Goal: Task Accomplishment & Management: Manage account settings

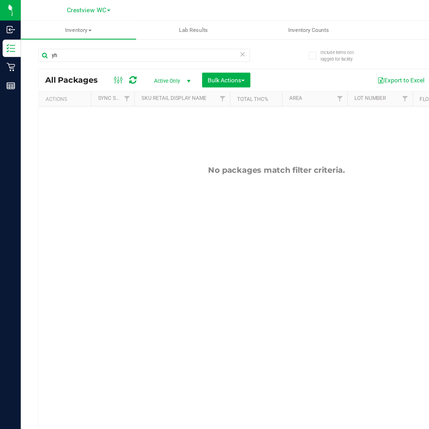
type input "y"
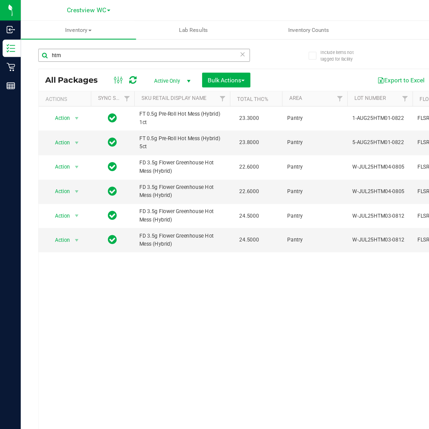
click at [67, 42] on input "htm" at bounding box center [116, 44] width 171 height 11
type input "h"
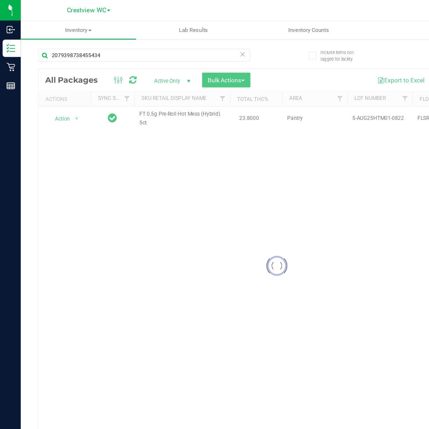
type input "2079398738455434"
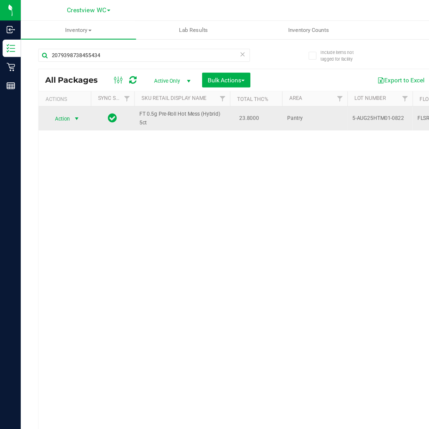
click at [60, 93] on span "select" at bounding box center [62, 96] width 6 height 6
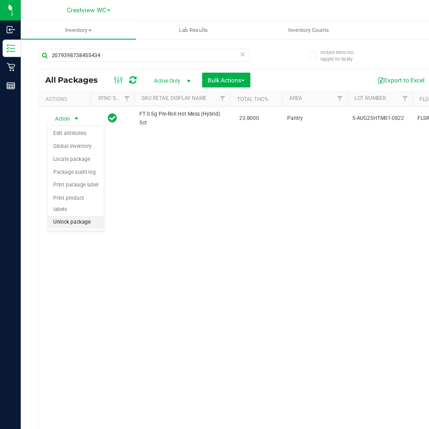
click at [65, 179] on li "Unlock package" at bounding box center [61, 179] width 45 height 11
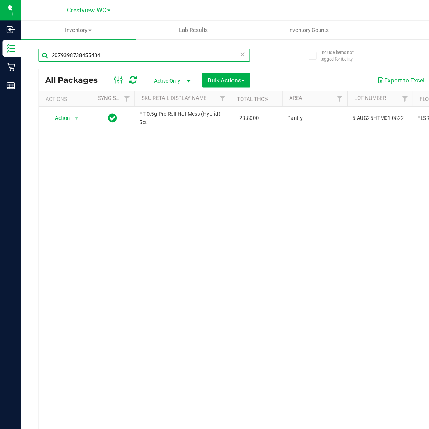
click at [97, 43] on input "2079398738455434" at bounding box center [116, 44] width 171 height 11
type input "2"
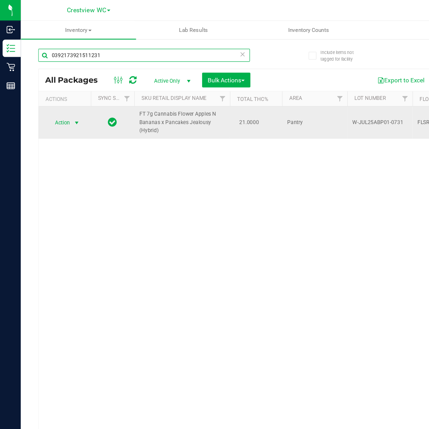
type input "0392173921511231"
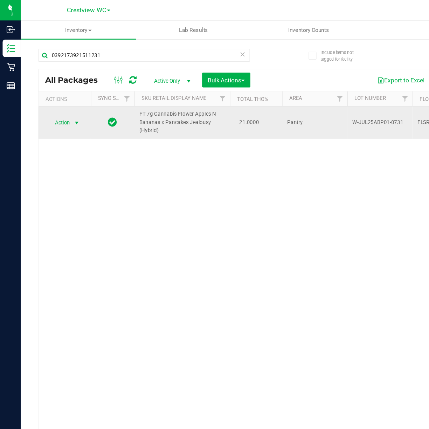
click at [64, 95] on span "select" at bounding box center [61, 99] width 9 height 10
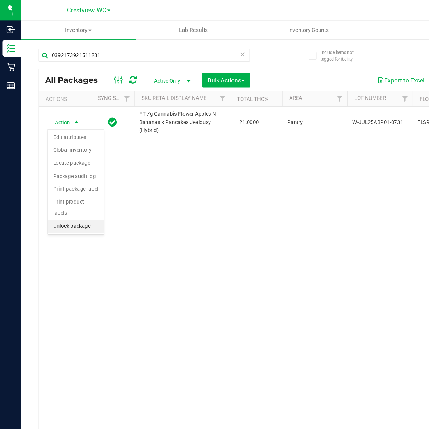
click at [68, 185] on li "Unlock package" at bounding box center [61, 182] width 45 height 11
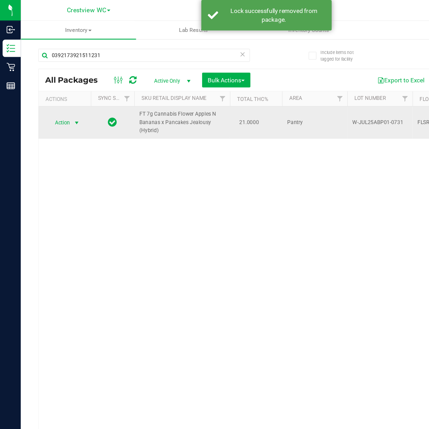
click at [63, 98] on span "select" at bounding box center [62, 99] width 6 height 6
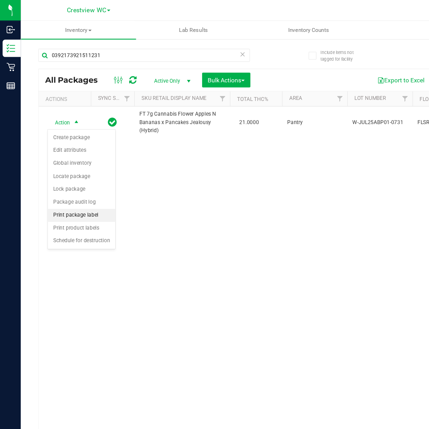
click at [68, 176] on li "Print package label" at bounding box center [66, 173] width 54 height 11
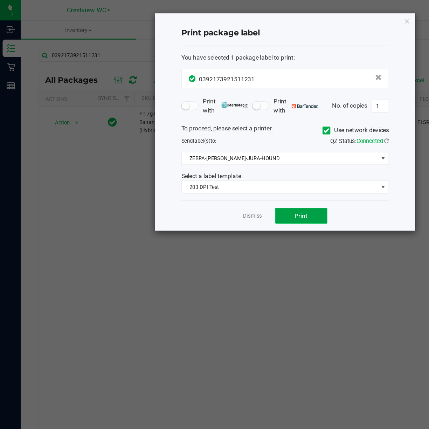
click at [249, 174] on button "Print" at bounding box center [243, 173] width 42 height 13
click at [275, 252] on ngb-modal-window "Print package label You have selected 1 package label to print : 03921739215112…" at bounding box center [217, 214] width 434 height 429
click at [328, 15] on icon "button" at bounding box center [327, 17] width 5 height 8
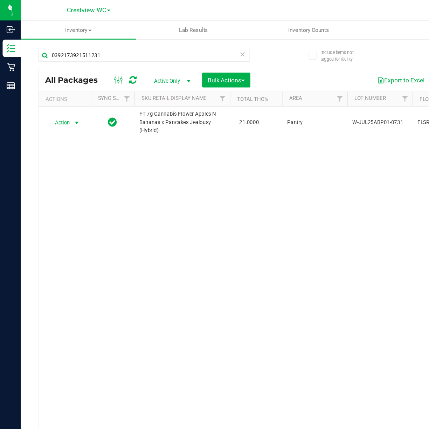
click at [254, 153] on div "Action Action Create package Edit attributes Global inventory Locate package Lo…" at bounding box center [222, 221] width 383 height 270
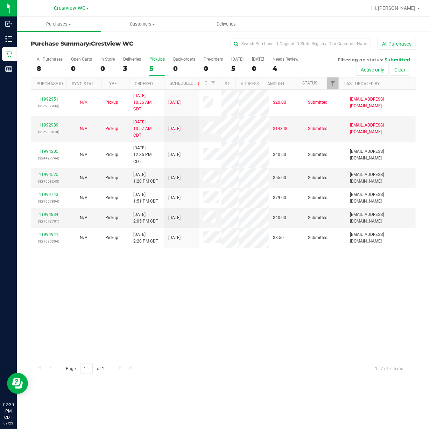
click at [133, 300] on div "11992951 (326987934) N/A Pickup [DATE] 10:36 AM CDT 9/23/2025 $20.00 Submitted …" at bounding box center [223, 225] width 385 height 270
click at [412, 46] on button "All Purchases" at bounding box center [397, 44] width 39 height 12
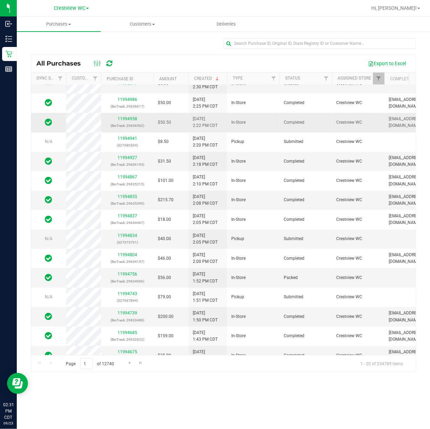
scroll to position [47, 0]
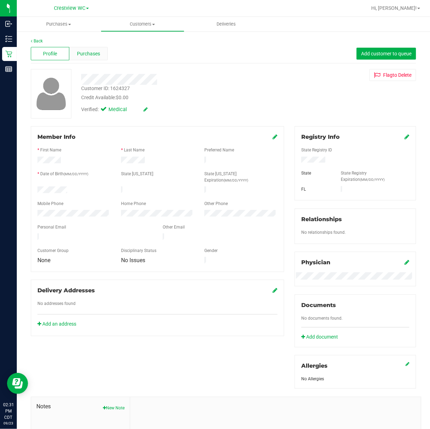
click at [85, 52] on span "Purchases" at bounding box center [88, 53] width 23 height 7
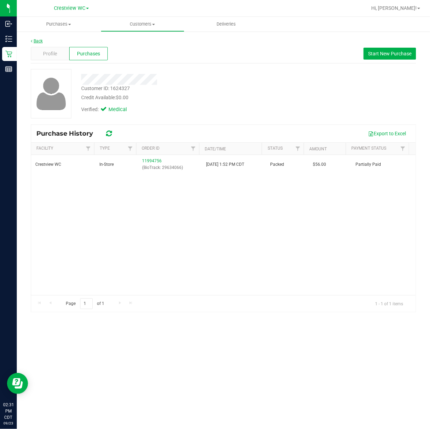
click at [34, 39] on link "Back" at bounding box center [37, 41] width 12 height 5
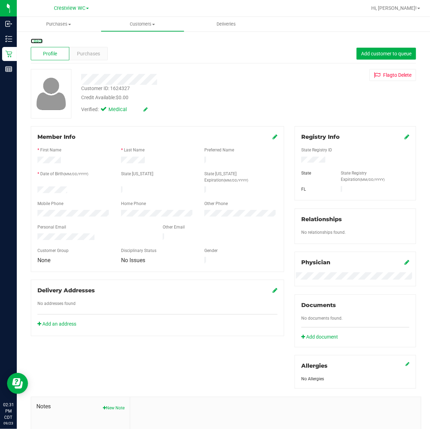
click at [34, 39] on link "Back" at bounding box center [37, 41] width 12 height 5
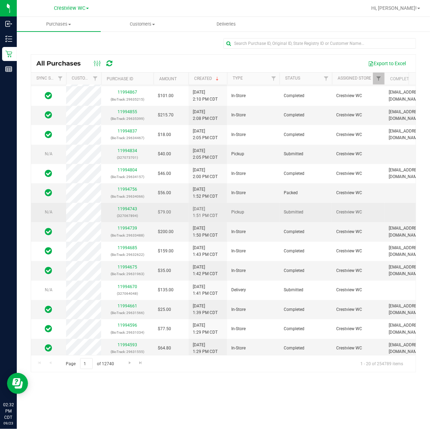
scroll to position [127, 0]
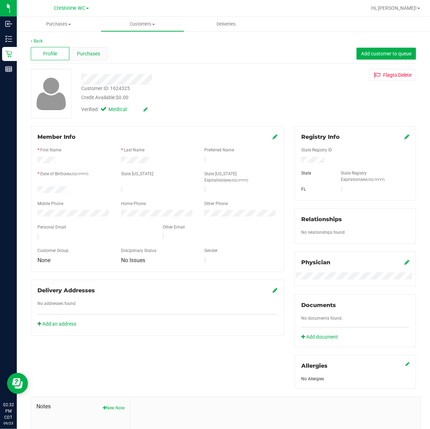
click at [90, 52] on span "Purchases" at bounding box center [88, 53] width 23 height 7
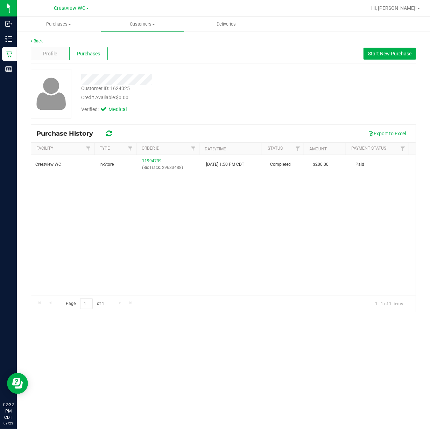
click at [255, 234] on div "Crestview WC In-Store 11994739 (BioTrack: 29633488) [DATE] 1:50 PM CDT Complete…" at bounding box center [223, 225] width 385 height 140
click at [32, 41] on icon at bounding box center [31, 41] width 1 height 4
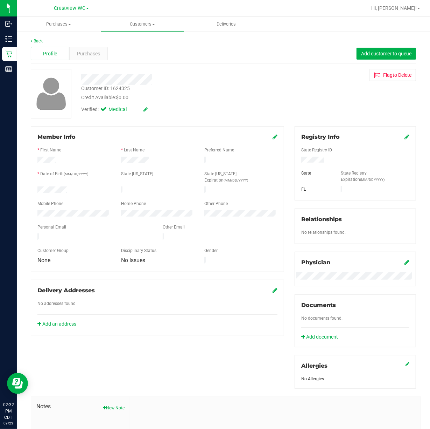
click at [35, 40] on link "Back" at bounding box center [37, 41] width 12 height 5
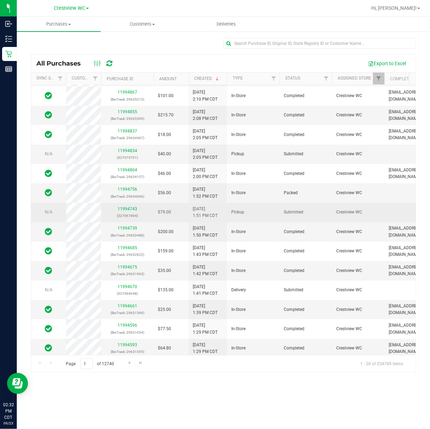
scroll to position [127, 0]
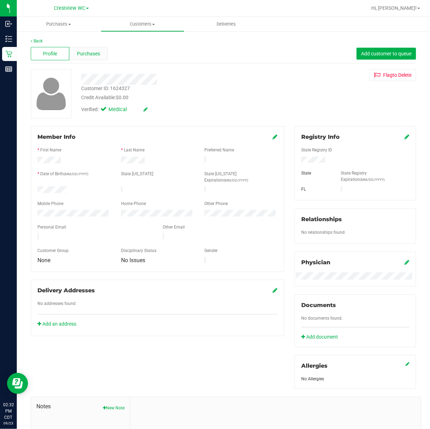
click at [88, 53] on span "Purchases" at bounding box center [88, 53] width 23 height 7
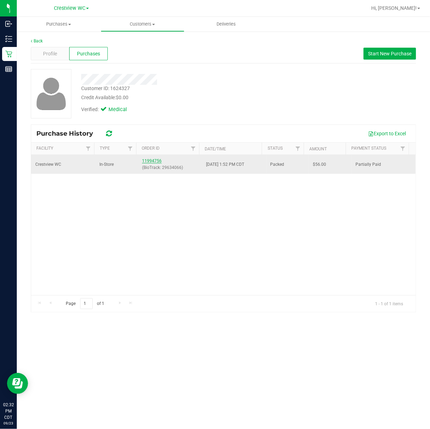
click at [152, 160] on link "11994756" at bounding box center [152, 160] width 20 height 5
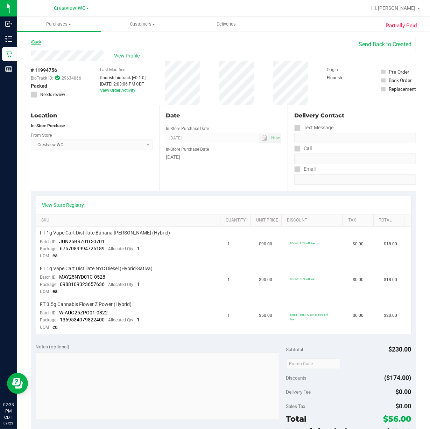
click at [39, 40] on link "Back" at bounding box center [36, 42] width 11 height 5
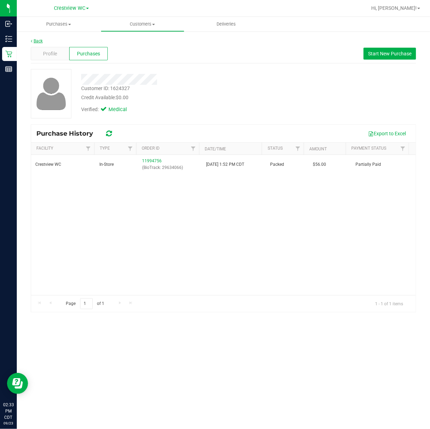
click at [34, 41] on link "Back" at bounding box center [37, 41] width 12 height 5
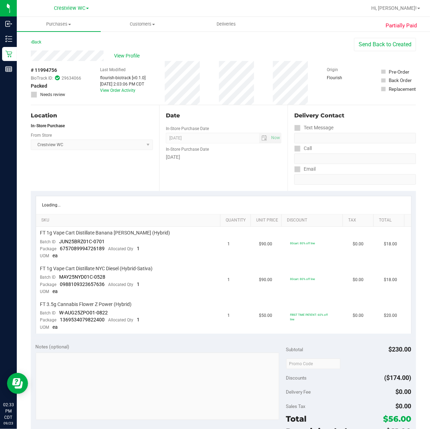
click at [34, 41] on link "Back" at bounding box center [36, 42] width 11 height 5
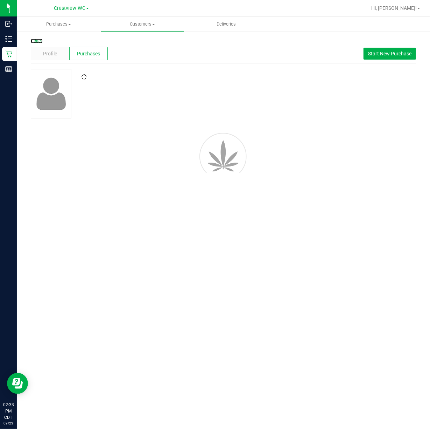
click at [34, 41] on link "Back" at bounding box center [37, 41] width 12 height 5
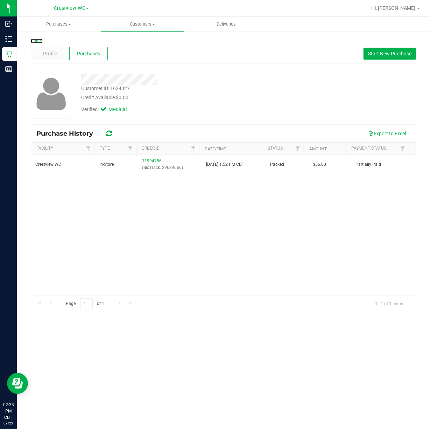
click at [34, 41] on link "Back" at bounding box center [37, 41] width 12 height 5
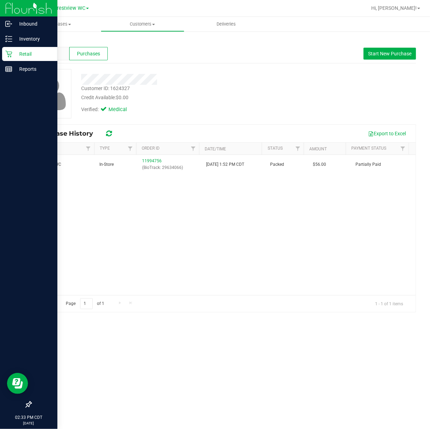
click at [27, 57] on p "Retail" at bounding box center [33, 54] width 42 height 8
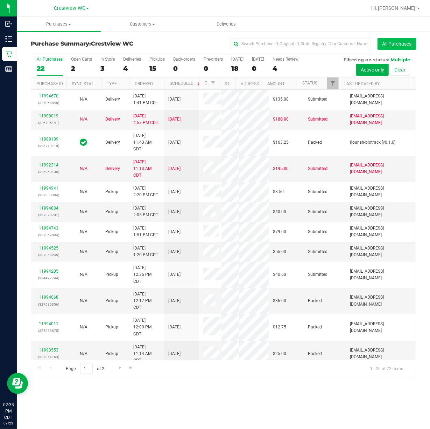
click at [396, 46] on button "All Purchases" at bounding box center [397, 44] width 39 height 12
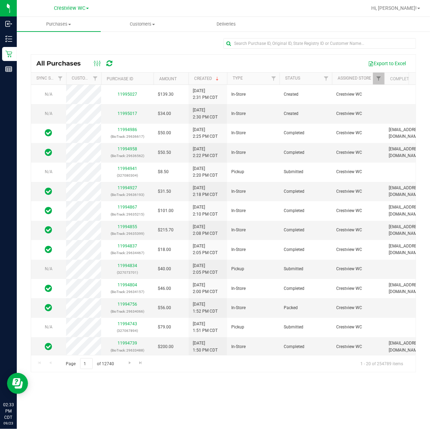
click at [172, 45] on div at bounding box center [224, 46] width 386 height 16
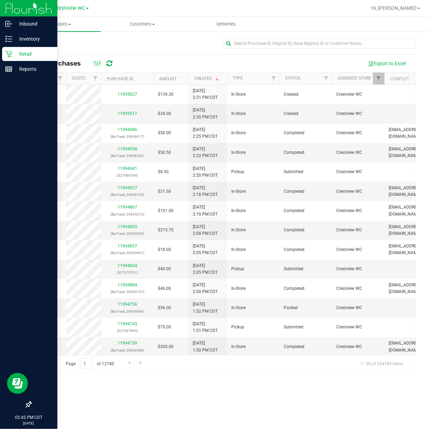
click at [26, 53] on p "Retail" at bounding box center [33, 54] width 42 height 8
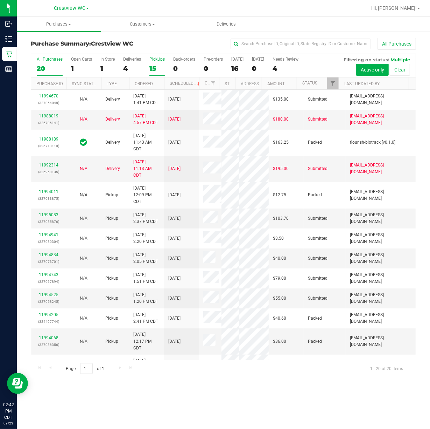
click at [159, 59] on div "PickUps" at bounding box center [157, 59] width 15 height 5
click at [0, 0] on input "PickUps 15" at bounding box center [0, 0] width 0 height 0
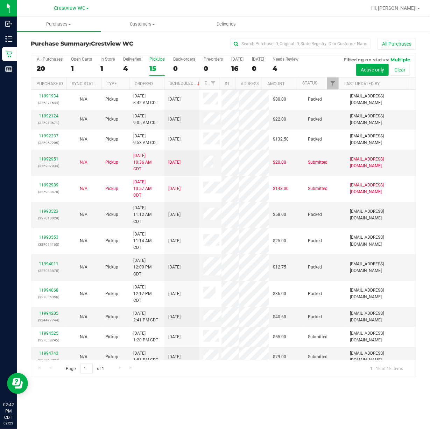
click at [155, 59] on div "PickUps" at bounding box center [157, 59] width 15 height 5
click at [0, 0] on input "PickUps 15" at bounding box center [0, 0] width 0 height 0
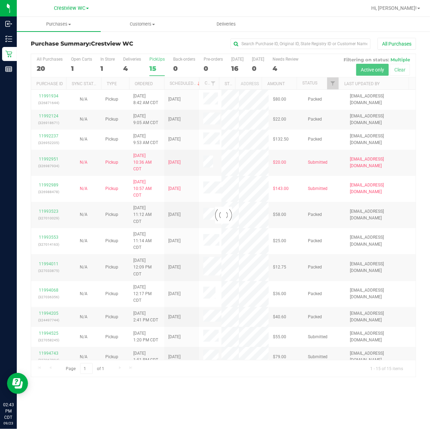
click at [158, 59] on div at bounding box center [223, 215] width 385 height 322
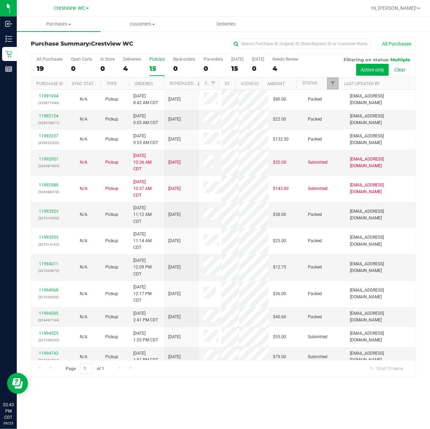
click at [332, 88] on link "Filter" at bounding box center [333, 83] width 12 height 12
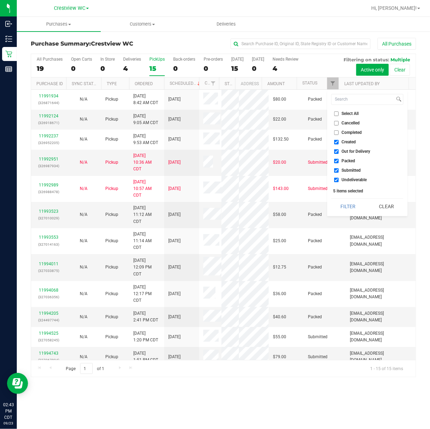
click at [337, 112] on input "Select All" at bounding box center [336, 113] width 5 height 5
checkbox input "true"
click at [337, 112] on input "Select All" at bounding box center [336, 113] width 5 height 5
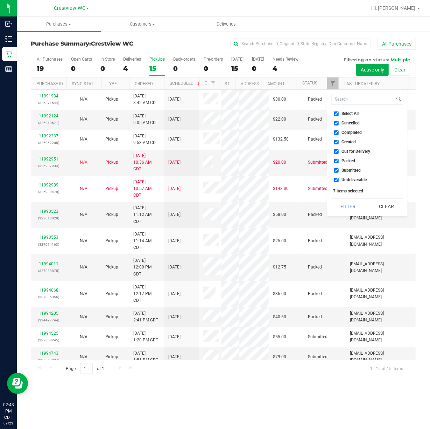
checkbox input "false"
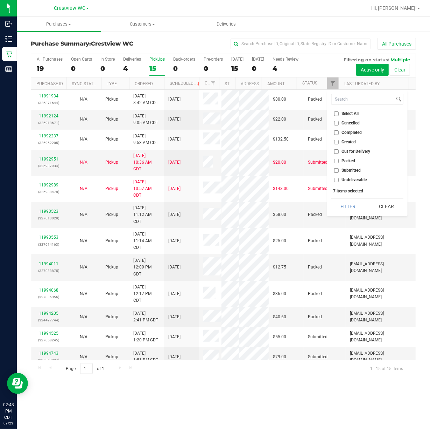
checkbox input "false"
click at [338, 168] on input "Submitted" at bounding box center [336, 170] width 5 height 5
checkbox input "true"
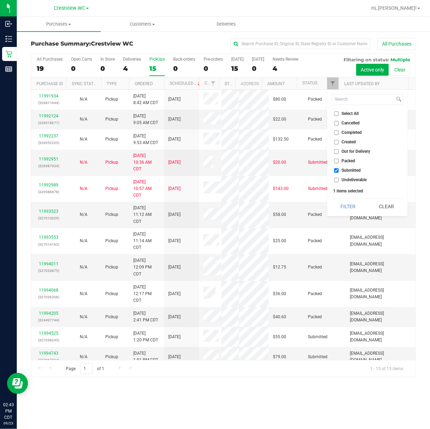
click at [332, 199] on button "Filter" at bounding box center [349, 206] width 34 height 15
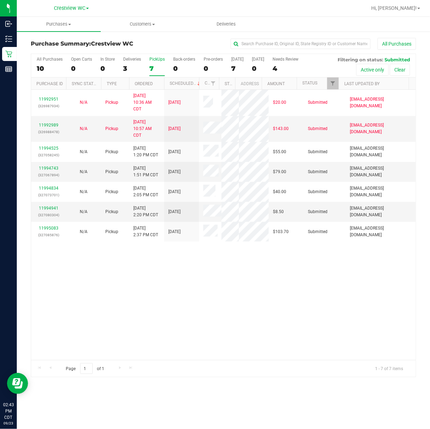
click at [245, 265] on div "11992951 (326987934) N/A Pickup [DATE] 10:36 AM CDT 9/23/2025 $20.00 Submitted …" at bounding box center [223, 225] width 385 height 270
click at [94, 277] on div "11992951 (326987934) N/A Pickup [DATE] 10:36 AM CDT 9/23/2025 $20.00 Submitted …" at bounding box center [223, 225] width 385 height 270
click at [146, 308] on div "11992951 (326987934) N/A Pickup [DATE] 10:36 AM CDT 9/23/2025 $20.00 Submitted …" at bounding box center [223, 225] width 385 height 270
click at [206, 310] on div "11992951 (326987934) N/A Pickup [DATE] 10:36 AM CDT 9/23/2025 $20.00 Submitted …" at bounding box center [223, 225] width 385 height 270
click at [200, 335] on div "11992951 (326987934) N/A Pickup [DATE] 10:36 AM CDT 9/23/2025 $20.00 Submitted …" at bounding box center [223, 225] width 385 height 270
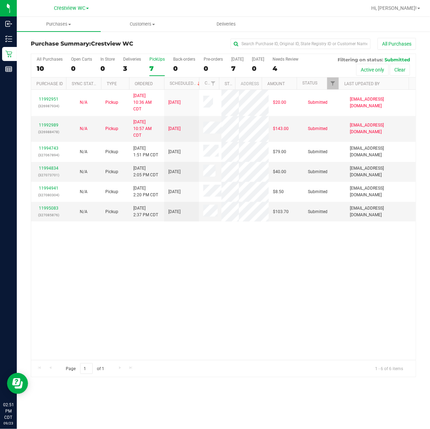
click at [169, 298] on div "11992951 (326987934) N/A Pickup [DATE] 10:36 AM CDT 9/23/2025 $20.00 Submitted …" at bounding box center [223, 225] width 385 height 270
click at [169, 327] on div "11992951 (326987934) N/A Pickup [DATE] 10:36 AM CDT 9/23/2025 $20.00 Submitted …" at bounding box center [223, 225] width 385 height 270
click at [186, 316] on div "11992951 (326987934) N/A Pickup [DATE] 10:36 AM CDT 9/23/2025 $20.00 Submitted …" at bounding box center [223, 225] width 385 height 270
click at [178, 307] on div "11992951 (326987934) N/A Pickup [DATE] 10:36 AM CDT 9/23/2025 $20.00 Submitted …" at bounding box center [223, 225] width 385 height 270
click at [92, 268] on div "11992951 (326987934) N/A Pickup [DATE] 10:36 AM CDT 9/23/2025 $20.00 Submitted …" at bounding box center [223, 225] width 385 height 270
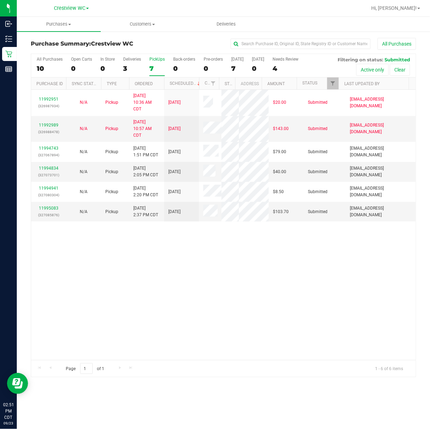
click at [144, 308] on div "11992951 (326987934) N/A Pickup [DATE] 10:36 AM CDT 9/23/2025 $20.00 Submitted …" at bounding box center [223, 225] width 385 height 270
click at [208, 313] on div "11992951 (326987934) N/A Pickup [DATE] 10:36 AM CDT 9/23/2025 $20.00 Submitted …" at bounding box center [223, 225] width 385 height 270
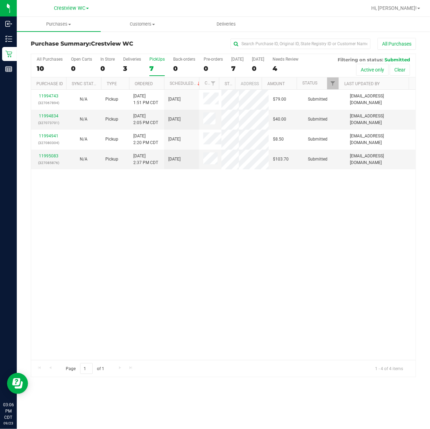
click at [290, 231] on div "11994743 (327067894) N/A Pickup [DATE] 1:51 PM CDT 9/23/2025 $79.00 Submitted […" at bounding box center [223, 225] width 385 height 270
click at [155, 60] on div "PickUps" at bounding box center [157, 59] width 15 height 5
click at [0, 0] on input "PickUps 7" at bounding box center [0, 0] width 0 height 0
click at [155, 60] on div "PickUps" at bounding box center [157, 59] width 15 height 5
click at [0, 0] on input "PickUps 7" at bounding box center [0, 0] width 0 height 0
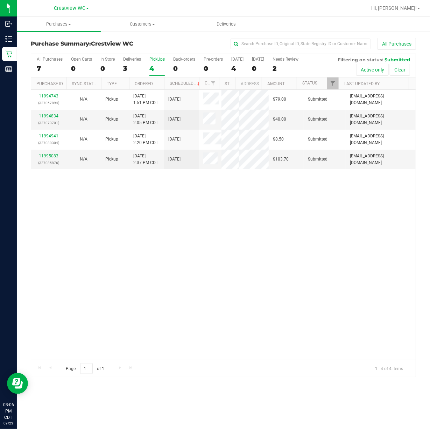
click at [338, 208] on div "11994743 (327067894) N/A Pickup [DATE] 1:51 PM CDT 9/23/2025 $79.00 Submitted […" at bounding box center [223, 225] width 385 height 270
click at [331, 205] on div "11994743 (327067894) N/A Pickup [DATE] 1:51 PM CDT 9/23/2025 $79.00 Submitted […" at bounding box center [223, 225] width 385 height 270
click at [321, 261] on div "11994743 (327067894) N/A Pickup [DATE] 1:51 PM CDT 9/23/2025 $79.00 Submitted […" at bounding box center [223, 225] width 385 height 270
click at [327, 254] on div "11994743 (327067894) N/A Pickup [DATE] 1:51 PM CDT 9/23/2025 $79.00 Submitted […" at bounding box center [223, 225] width 385 height 270
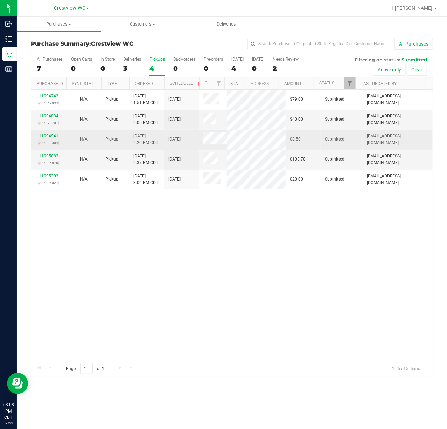
click at [48, 138] on div "11994941 (327080304)" at bounding box center [48, 139] width 27 height 13
click at [47, 137] on link "11994941" at bounding box center [49, 135] width 20 height 5
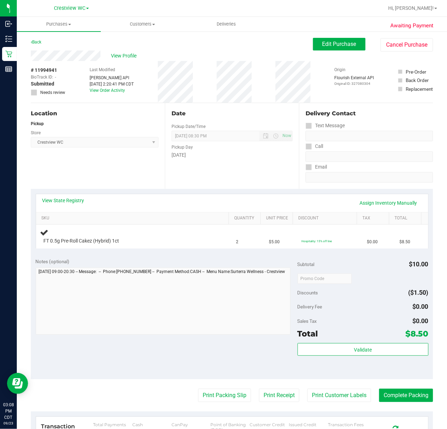
click at [217, 79] on div "# 11994941 BioTrack ID: - Submitted Needs review Last Modified [PERSON_NAME] AP…" at bounding box center [232, 82] width 402 height 42
click at [217, 80] on div "# 11994941 BioTrack ID: - Submitted Needs review Last Modified [PERSON_NAME] AP…" at bounding box center [232, 82] width 402 height 42
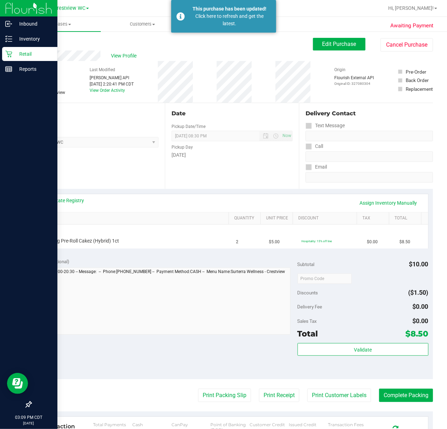
click at [15, 57] on p "Retail" at bounding box center [33, 54] width 42 height 8
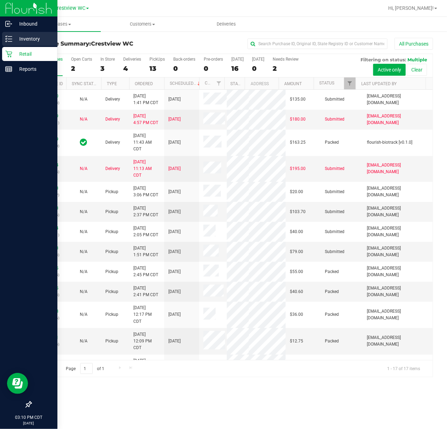
drag, startPoint x: 11, startPoint y: 35, endPoint x: 24, endPoint y: 40, distance: 13.6
click at [11, 35] on icon at bounding box center [8, 38] width 7 height 7
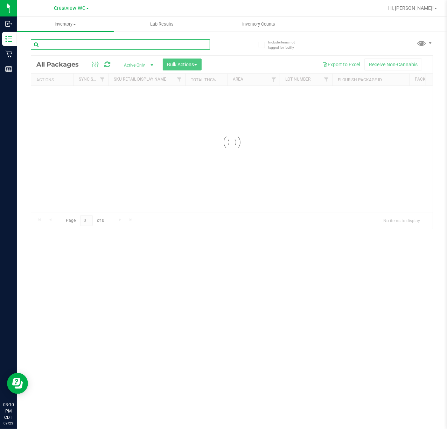
click at [97, 49] on input "text" at bounding box center [120, 44] width 179 height 11
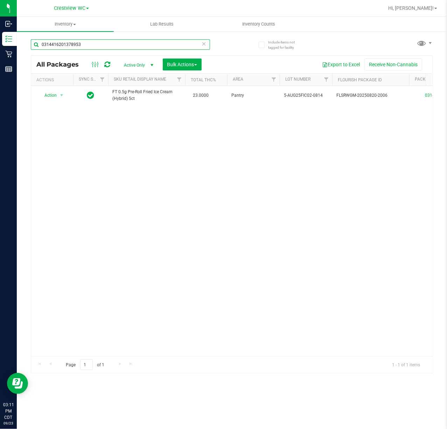
type input "0314416201378953"
click at [20, 59] on div "Include items not tagged for facility 0314416201378953 All Packages Active Only…" at bounding box center [232, 138] width 430 height 214
click at [18, 56] on div "Include items not tagged for facility 0314416201378953 All Packages Active Only…" at bounding box center [232, 138] width 430 height 214
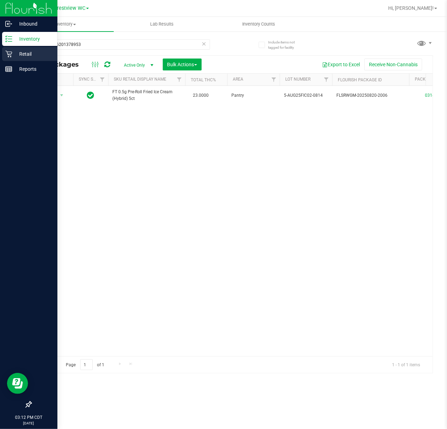
click at [13, 54] on p "Retail" at bounding box center [33, 54] width 42 height 8
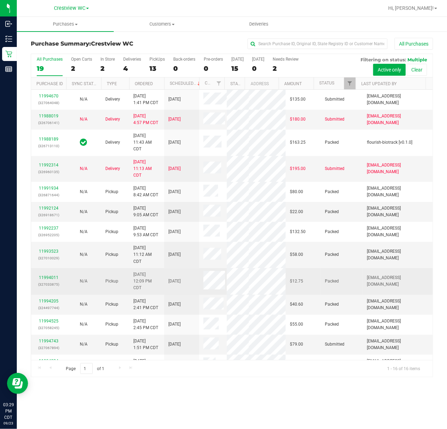
click at [207, 291] on span at bounding box center [214, 281] width 22 height 21
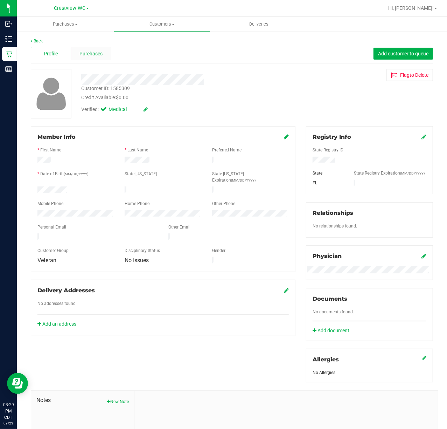
click at [81, 58] on div "Purchases" at bounding box center [91, 53] width 40 height 13
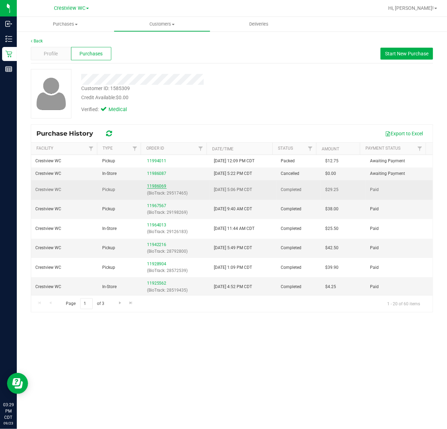
click at [160, 188] on link "11986069" at bounding box center [157, 185] width 20 height 5
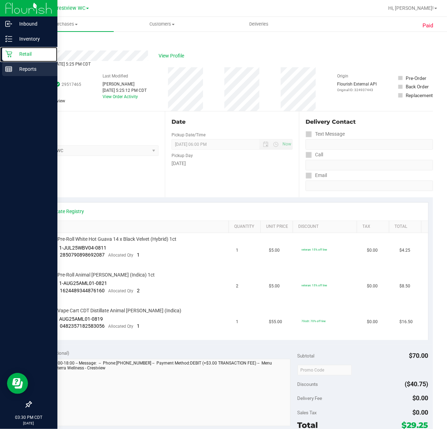
drag, startPoint x: 7, startPoint y: 57, endPoint x: 15, endPoint y: 64, distance: 10.0
click at [8, 57] on div "Retail" at bounding box center [29, 54] width 55 height 14
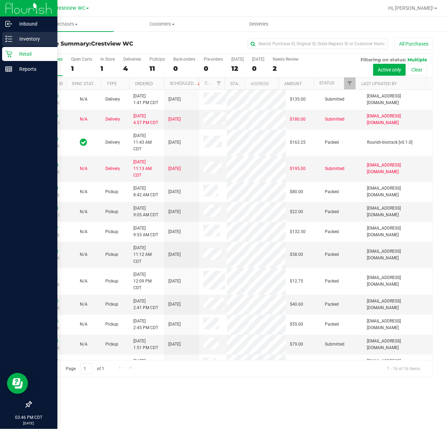
click at [30, 39] on p "Inventory" at bounding box center [33, 39] width 42 height 8
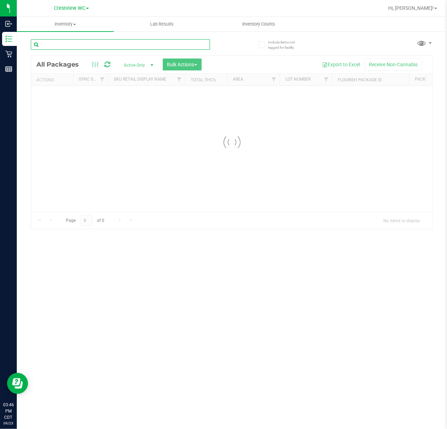
click at [60, 44] on input "text" at bounding box center [120, 44] width 179 height 11
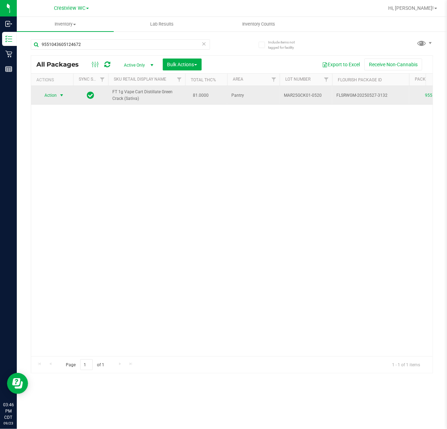
click at [63, 99] on span "select" at bounding box center [61, 95] width 9 height 10
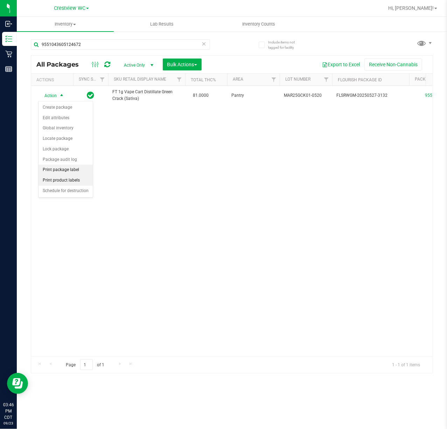
click at [62, 174] on li "Print package label" at bounding box center [66, 170] width 54 height 11
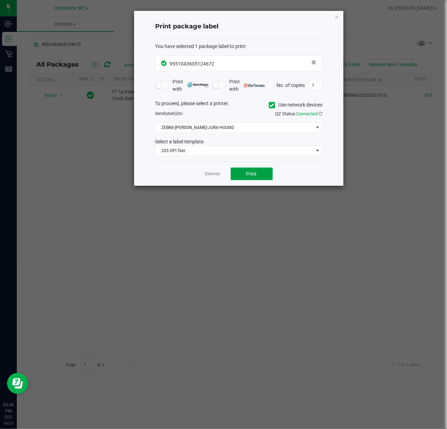
click at [247, 169] on button "Print" at bounding box center [252, 173] width 42 height 13
click at [212, 172] on link "Dismiss" at bounding box center [212, 174] width 15 height 6
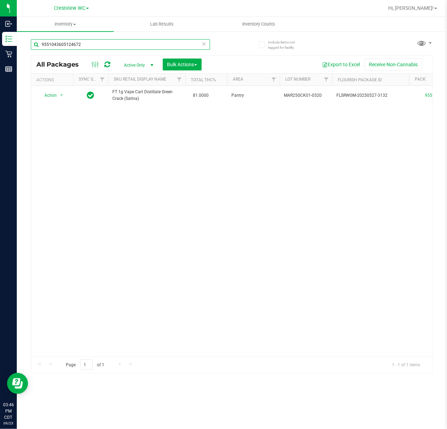
drag, startPoint x: 83, startPoint y: 44, endPoint x: -285, endPoint y: 61, distance: 368.4
click at [0, 61] on html "Inbound Inventory Retail Reports 03:46 PM CDT [DATE] 09/23 Crestview WC Hi, [PE…" at bounding box center [223, 214] width 447 height 429
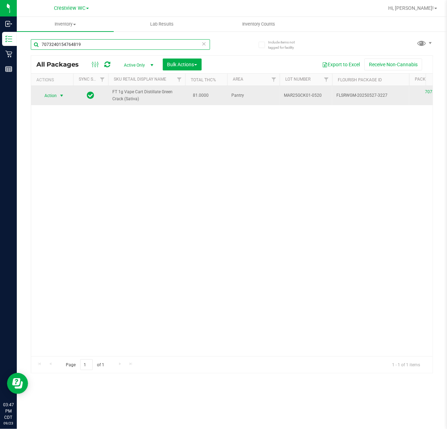
type input "7073240154764819"
click at [56, 98] on span "Action" at bounding box center [47, 96] width 19 height 10
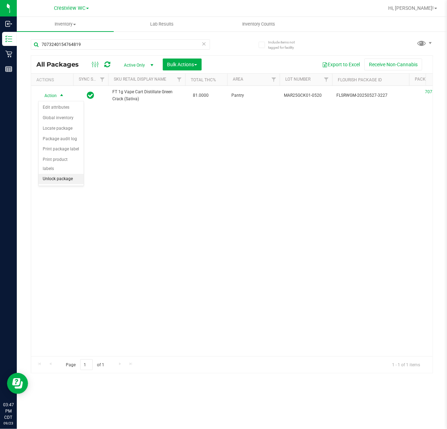
click at [55, 179] on li "Unlock package" at bounding box center [61, 179] width 45 height 11
drag, startPoint x: 93, startPoint y: 38, endPoint x: 89, endPoint y: 51, distance: 13.6
click at [91, 46] on div "7073240154764819" at bounding box center [131, 44] width 201 height 22
drag, startPoint x: 89, startPoint y: 51, endPoint x: 90, endPoint y: 46, distance: 5.8
click at [84, 51] on div "7073240154764819" at bounding box center [120, 47] width 179 height 16
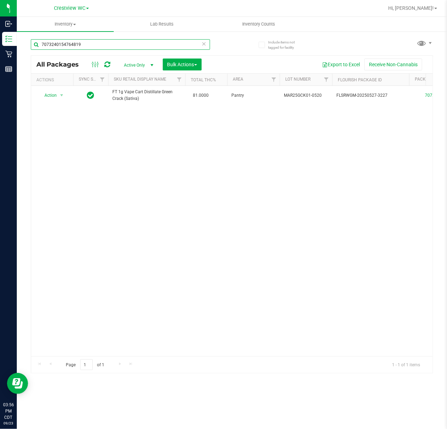
drag, startPoint x: 91, startPoint y: 46, endPoint x: -176, endPoint y: 44, distance: 267.5
click at [0, 44] on html "Inbound Inventory Retail Reports 03:56 PM CDT [DATE] 09/23 Crestview WC Hi, [PE…" at bounding box center [223, 214] width 447 height 429
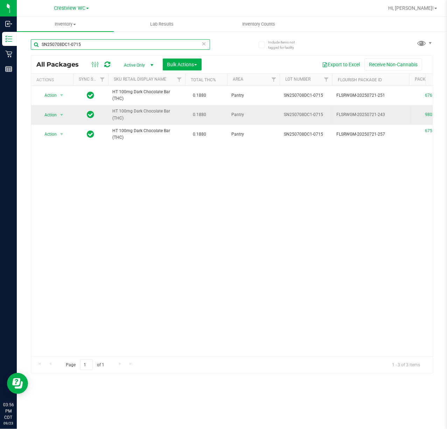
type input "SN250708DC1-0715"
click at [47, 115] on span "Action" at bounding box center [47, 115] width 19 height 10
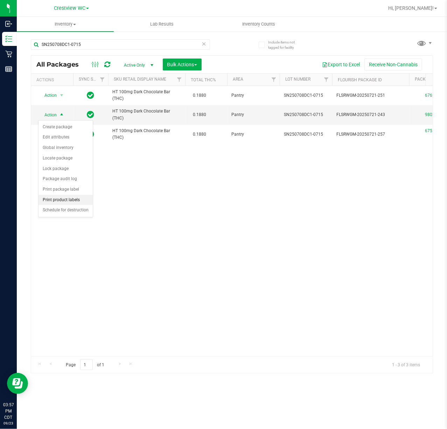
click at [74, 200] on li "Print product labels" at bounding box center [66, 200] width 54 height 11
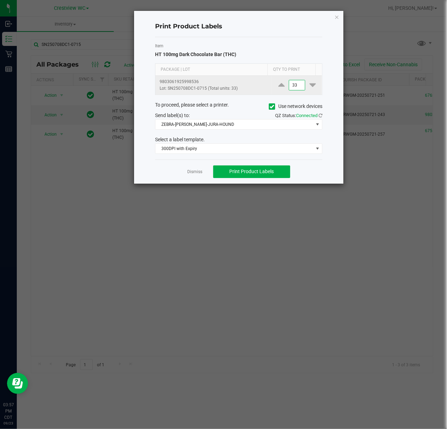
click at [289, 84] on input "33" at bounding box center [297, 85] width 16 height 10
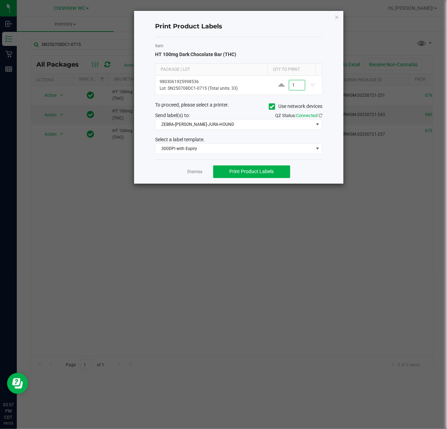
type input "1"
click at [229, 133] on div "Item HT 100mg Dark Chocolate Bar (THC) Package | Lot Qty to Print 9803061925998…" at bounding box center [238, 98] width 167 height 122
click at [228, 131] on div "Item HT 100mg Dark Chocolate Bar (THC) Package | Lot Qty to Print 9803061925998…" at bounding box center [238, 98] width 167 height 122
click at [222, 129] on span "ZEBRA-[PERSON_NAME]-JURA-HOUND" at bounding box center [234, 124] width 158 height 10
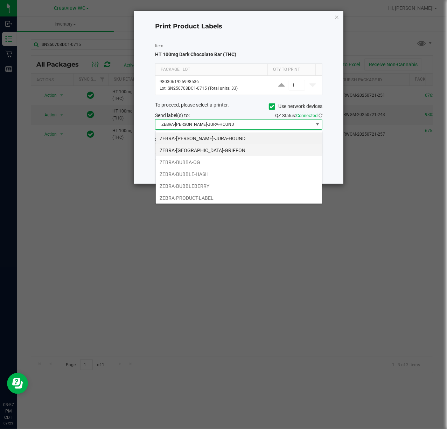
scroll to position [11, 167]
click at [202, 141] on li "ZEBRA-[PERSON_NAME]-JURA-HOUND" at bounding box center [239, 138] width 166 height 12
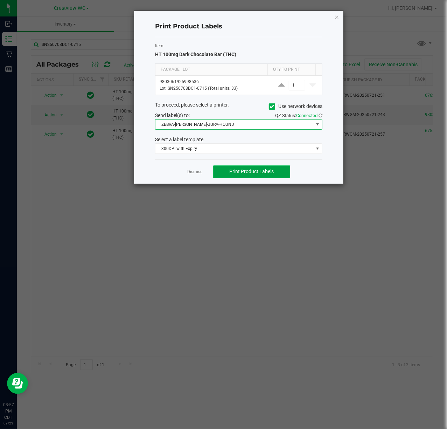
click at [245, 172] on span "Print Product Labels" at bounding box center [251, 171] width 44 height 6
click at [200, 170] on link "Dismiss" at bounding box center [195, 172] width 15 height 6
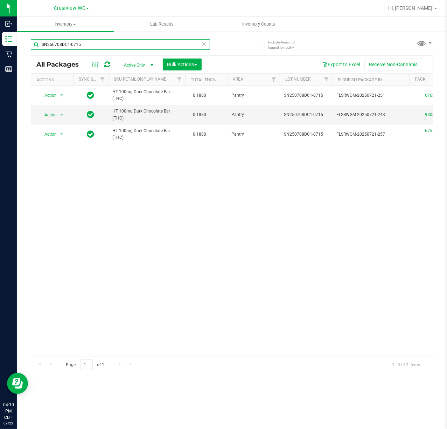
drag, startPoint x: 129, startPoint y: 41, endPoint x: -37, endPoint y: 51, distance: 166.6
click at [0, 51] on html "Inbound Inventory Retail Reports 04:10 PM CDT [DATE] 09/23 Crestview WC Hi, [PE…" at bounding box center [223, 214] width 447 height 429
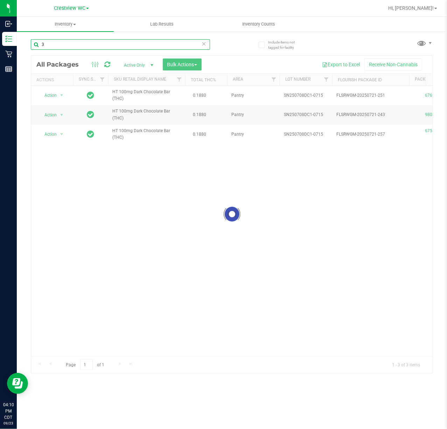
click at [95, 41] on input "3" at bounding box center [120, 44] width 179 height 11
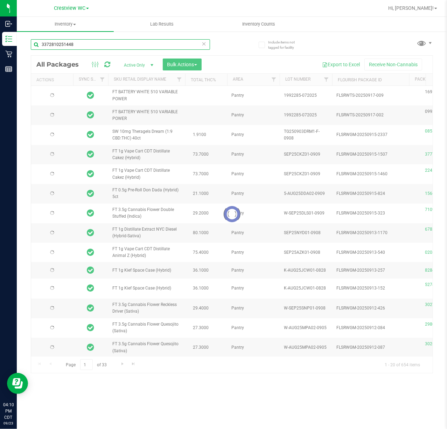
type input "33728102514486"
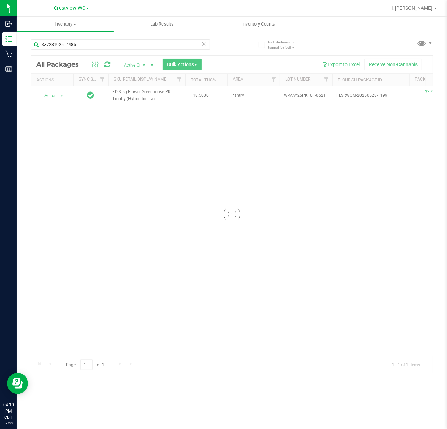
click at [50, 97] on div at bounding box center [232, 214] width 402 height 317
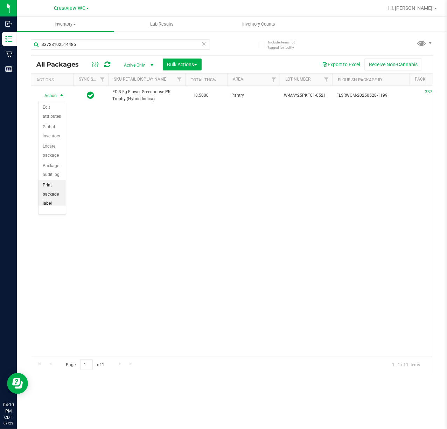
scroll to position [52, 0]
click at [50, 202] on li "Unlock package" at bounding box center [52, 195] width 27 height 19
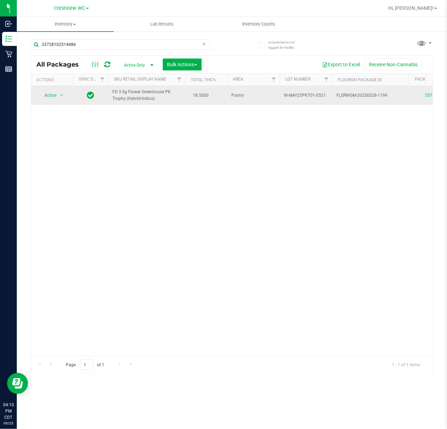
click at [55, 92] on span "Action" at bounding box center [47, 95] width 19 height 10
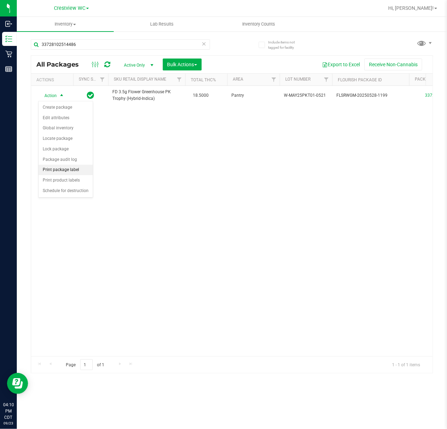
click at [60, 175] on li "Print package label" at bounding box center [66, 170] width 54 height 11
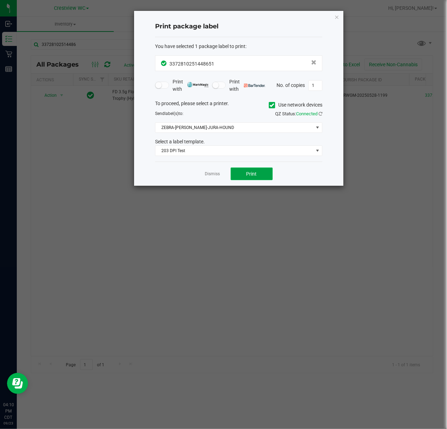
click at [257, 179] on button "Print" at bounding box center [252, 173] width 42 height 13
click at [206, 172] on link "Dismiss" at bounding box center [212, 174] width 15 height 6
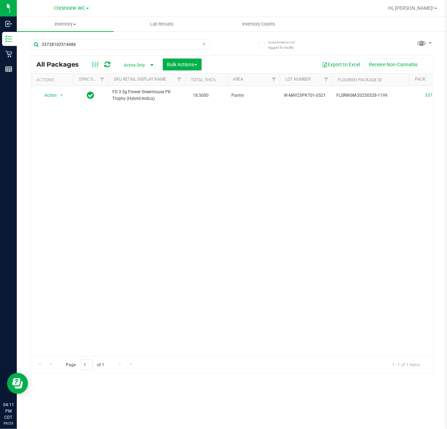
click at [130, 348] on div "Action Action Create package Edit attributes Global inventory Locate package Lo…" at bounding box center [232, 221] width 402 height 270
click at [91, 46] on input "33728102514486" at bounding box center [120, 44] width 179 height 11
type input "0453228676899041"
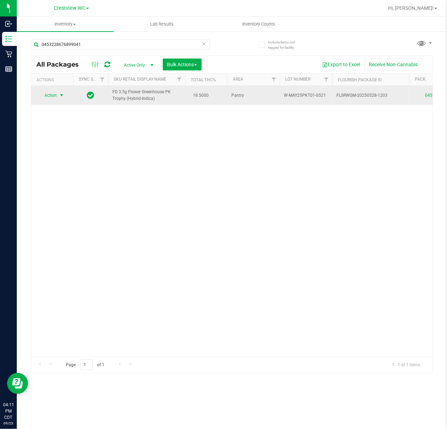
click at [52, 97] on span "Action" at bounding box center [47, 95] width 19 height 10
click at [67, 174] on li "Print package label" at bounding box center [66, 170] width 54 height 11
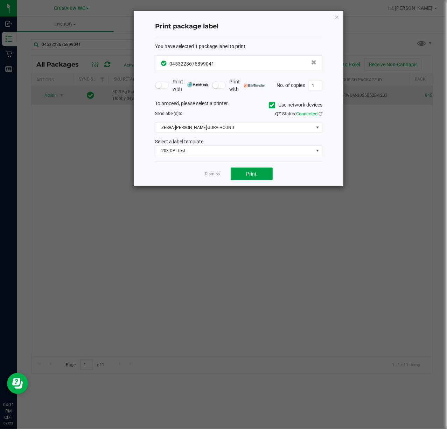
click at [254, 170] on button "Print" at bounding box center [252, 173] width 42 height 13
drag, startPoint x: 209, startPoint y: 166, endPoint x: 209, endPoint y: 170, distance: 3.9
click at [209, 168] on div "Dismiss Print" at bounding box center [238, 173] width 167 height 24
click at [209, 175] on link "Dismiss" at bounding box center [212, 174] width 15 height 6
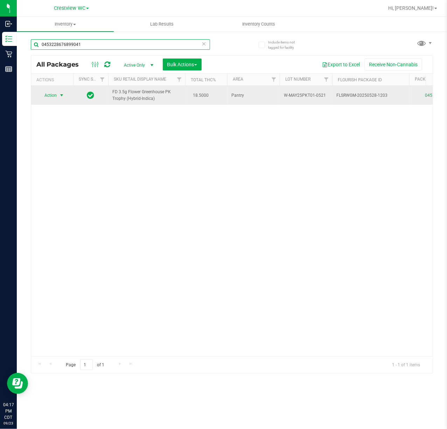
click at [93, 48] on input "0453228676899041" at bounding box center [120, 44] width 179 height 11
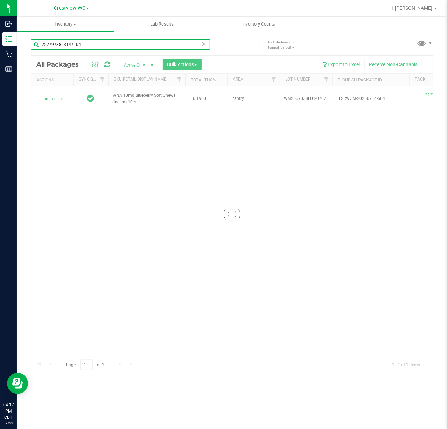
type input "2227973853147104"
click at [46, 101] on div at bounding box center [232, 214] width 402 height 317
click at [50, 99] on div at bounding box center [232, 214] width 402 height 317
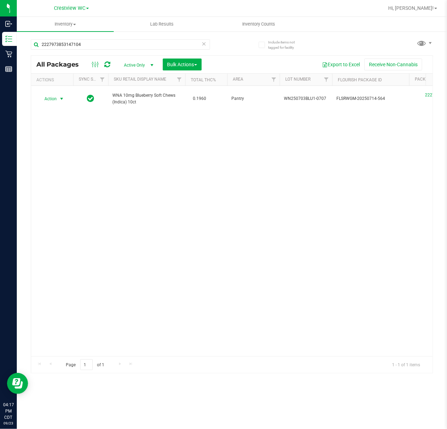
click at [52, 99] on span "Action" at bounding box center [47, 99] width 19 height 10
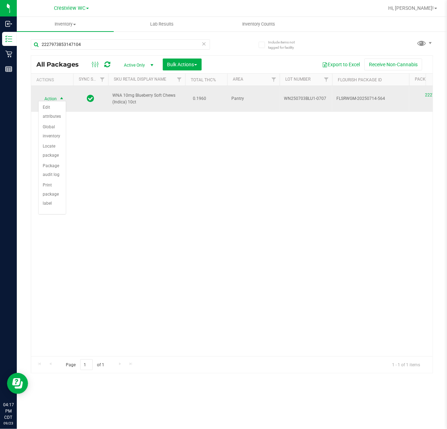
click at [58, 99] on span "select" at bounding box center [61, 99] width 9 height 10
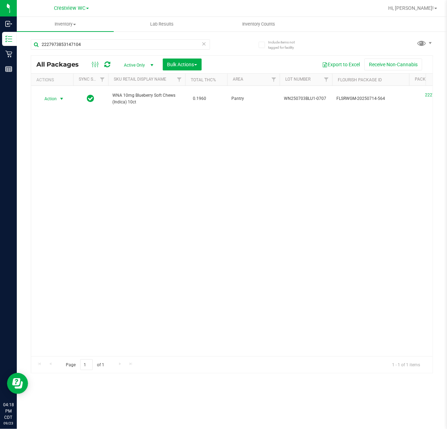
click at [53, 109] on div "Action Action Edit attributes Global inventory Locate package Package audit log…" at bounding box center [232, 221] width 402 height 270
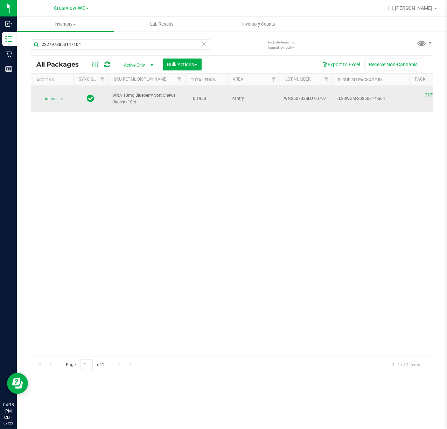
click at [55, 103] on td "Action Action Edit attributes Global inventory Locate package Package audit log…" at bounding box center [52, 99] width 42 height 26
click at [57, 99] on span "Action" at bounding box center [47, 99] width 19 height 10
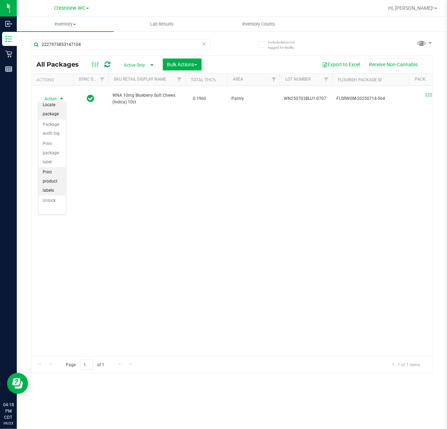
scroll to position [61, 0]
click at [47, 201] on li "Unlock package" at bounding box center [52, 195] width 27 height 19
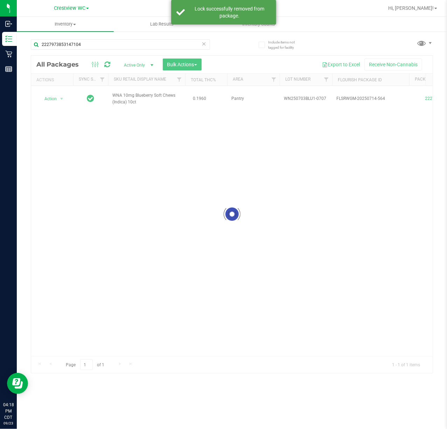
click at [55, 94] on div at bounding box center [232, 214] width 402 height 317
click at [46, 97] on div at bounding box center [52, 98] width 34 height 7
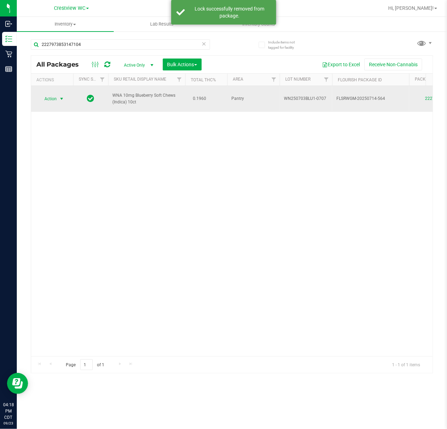
click at [60, 98] on span "select" at bounding box center [62, 99] width 6 height 6
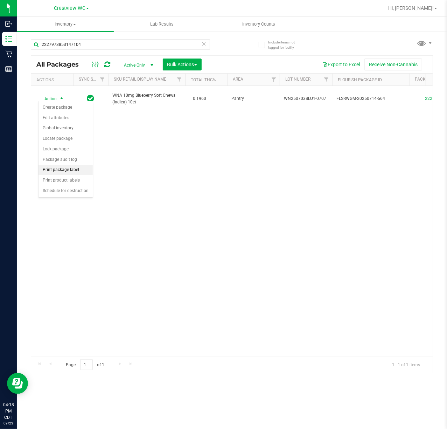
click at [71, 172] on li "Print package label" at bounding box center [66, 170] width 54 height 11
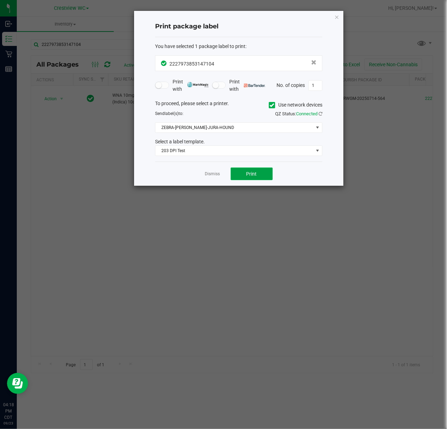
click at [254, 176] on span "Print" at bounding box center [252, 174] width 11 height 6
click at [206, 174] on link "Dismiss" at bounding box center [212, 174] width 15 height 6
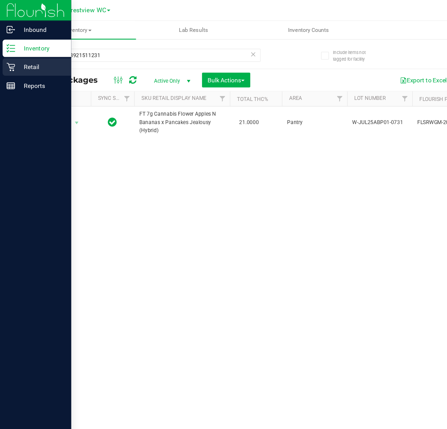
click at [15, 59] on div "Retail" at bounding box center [29, 54] width 55 height 14
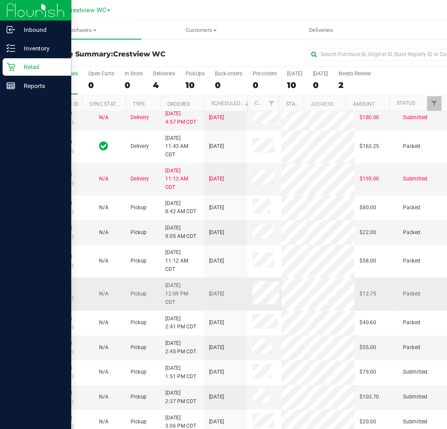
scroll to position [70, 0]
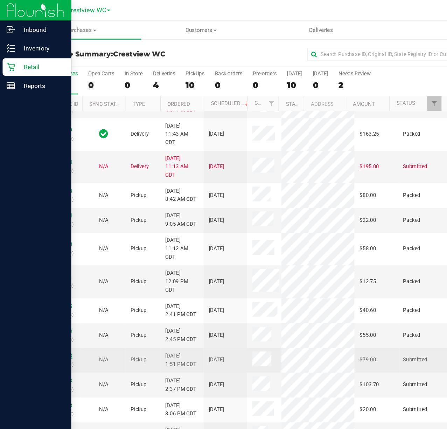
click at [48, 289] on link "11994743" at bounding box center [49, 286] width 20 height 5
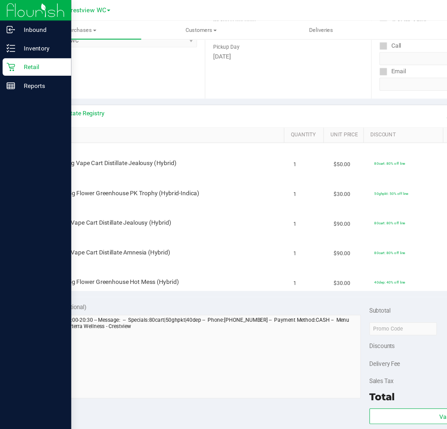
scroll to position [117, 0]
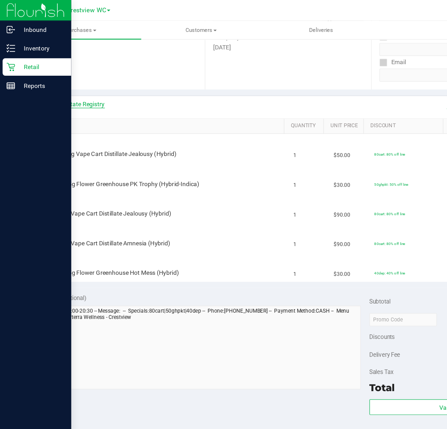
click at [76, 82] on link "View State Registry" at bounding box center [63, 83] width 42 height 7
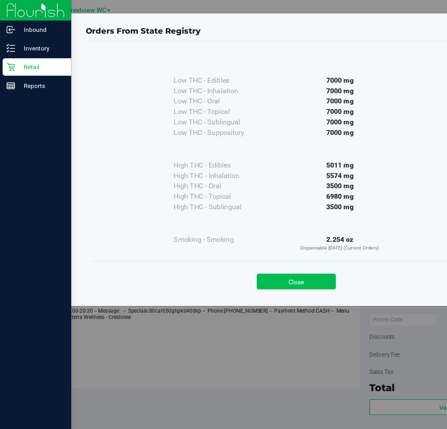
click at [248, 232] on button "Close" at bounding box center [239, 226] width 64 height 13
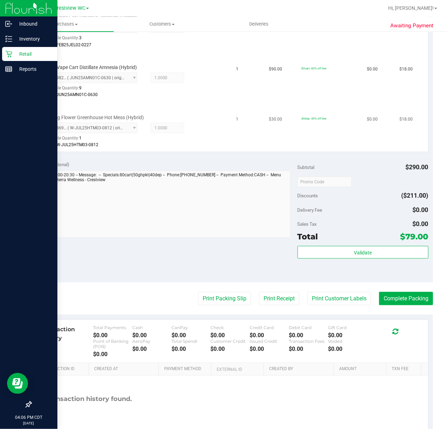
scroll to position [265, 0]
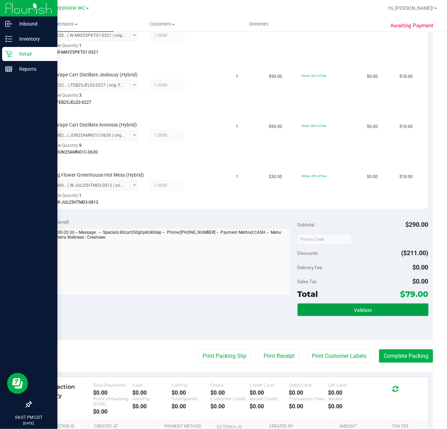
click at [384, 310] on button "Validate" at bounding box center [363, 309] width 131 height 13
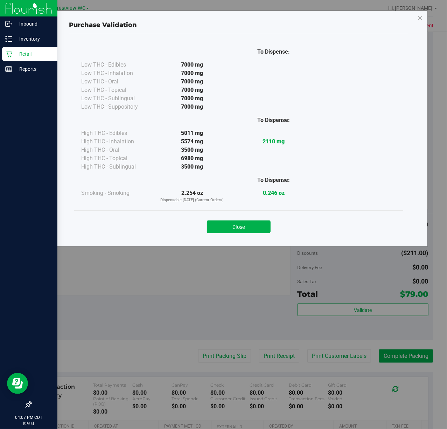
click at [262, 234] on div "Close" at bounding box center [238, 224] width 329 height 28
click at [258, 222] on button "Close" at bounding box center [239, 226] width 64 height 13
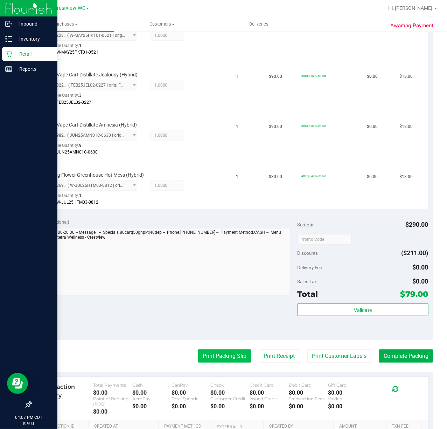
click at [208, 359] on button "Print Packing Slip" at bounding box center [224, 355] width 53 height 13
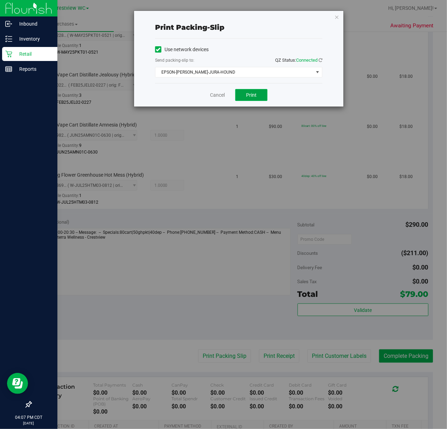
click at [249, 95] on span "Print" at bounding box center [251, 95] width 11 height 6
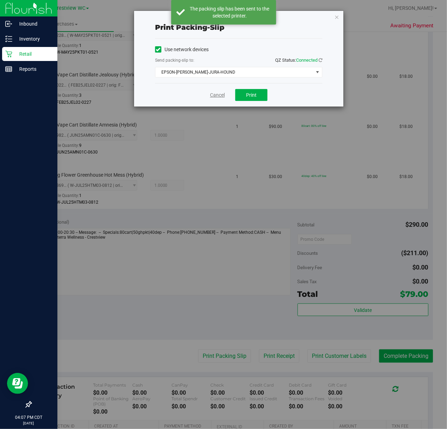
click at [212, 95] on link "Cancel" at bounding box center [217, 94] width 15 height 7
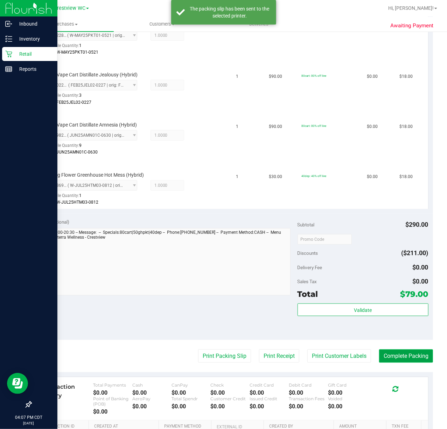
click at [398, 357] on button "Complete Packing" at bounding box center [406, 355] width 54 height 13
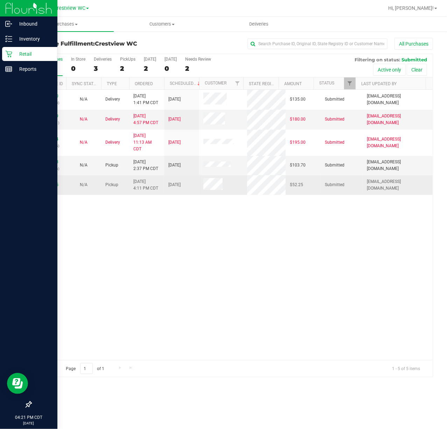
click at [35, 183] on td "11995755" at bounding box center [48, 185] width 35 height 20
click at [44, 184] on link "11995755" at bounding box center [49, 184] width 20 height 5
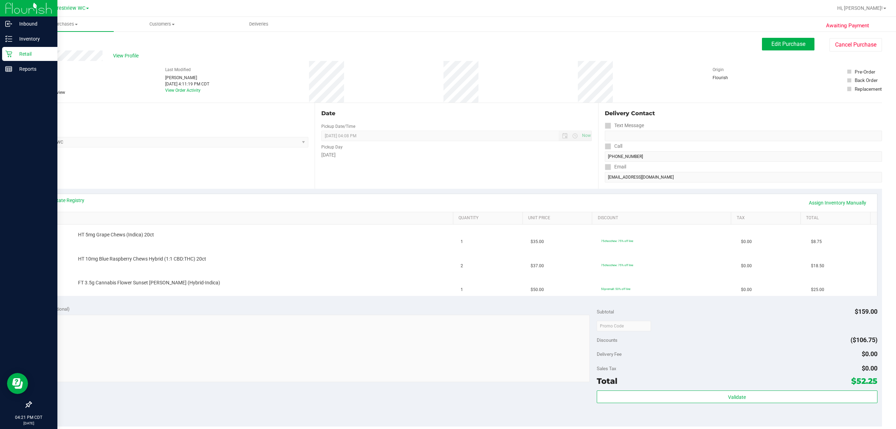
click at [217, 167] on div "Location Pickup Store Crestview WC Select Store Bonita Springs WC Boynton Beach…" at bounding box center [173, 146] width 284 height 86
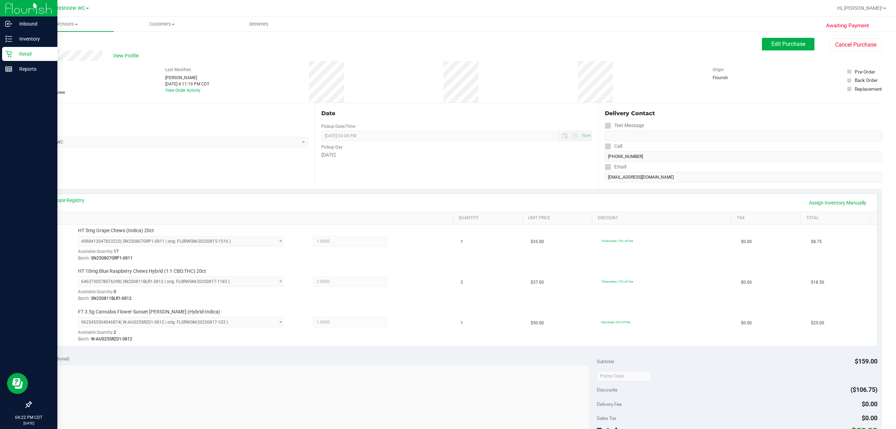
scroll to position [86, 0]
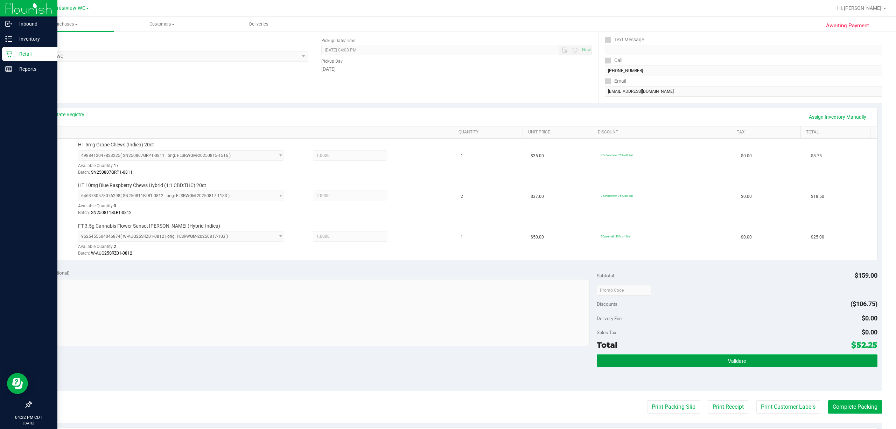
click at [447, 360] on button "Validate" at bounding box center [737, 360] width 281 height 13
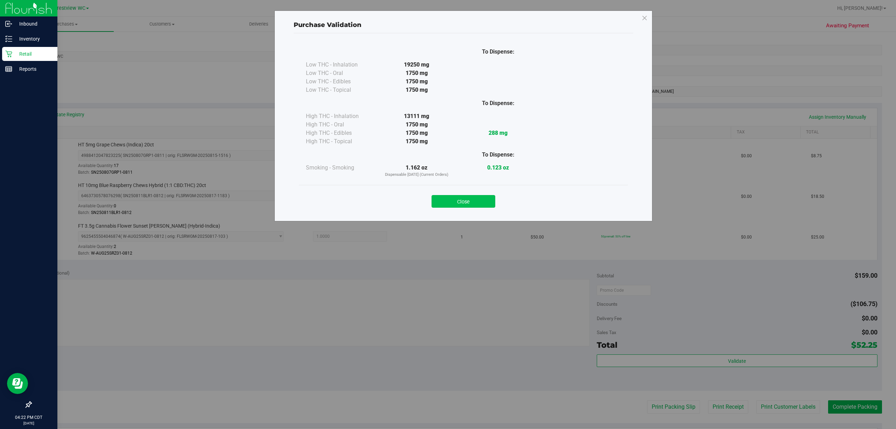
click at [447, 200] on button "Close" at bounding box center [464, 201] width 64 height 13
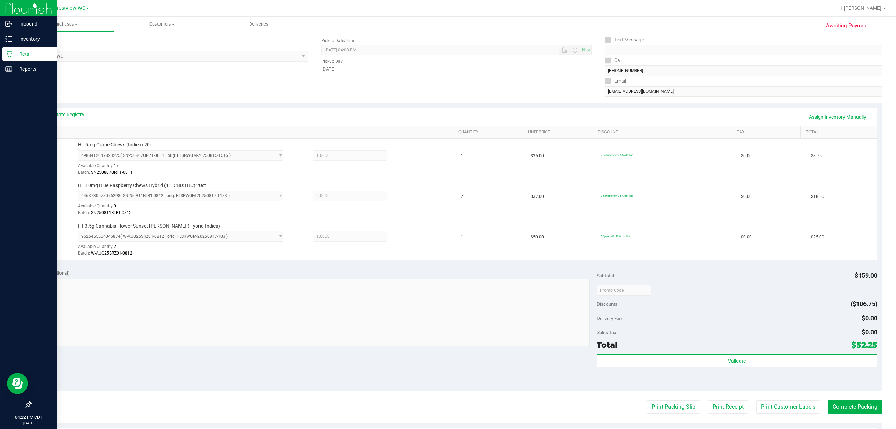
click at [447, 391] on div "Notes (optional) Subtotal $159.00 Discounts ($106.75) Delivery Fee $0.00 Sales …" at bounding box center [457, 328] width 852 height 126
click at [447, 410] on button "Print Packing Slip" at bounding box center [673, 406] width 53 height 13
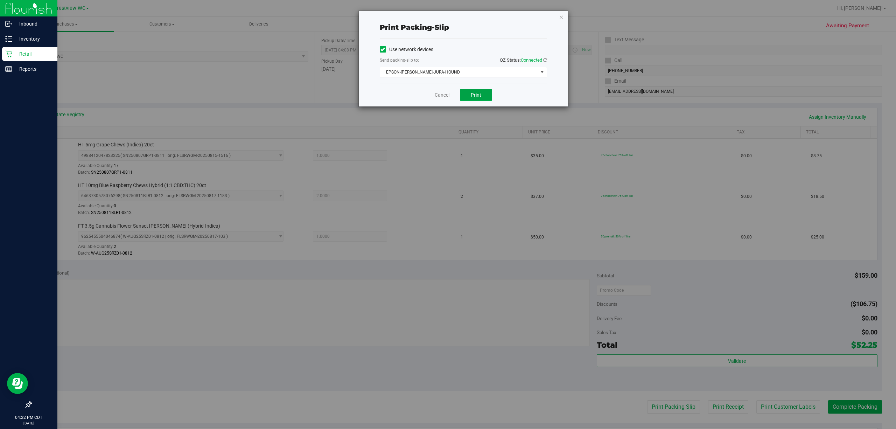
click at [447, 97] on span "Print" at bounding box center [476, 95] width 11 height 6
click at [438, 91] on link "Cancel" at bounding box center [442, 94] width 15 height 7
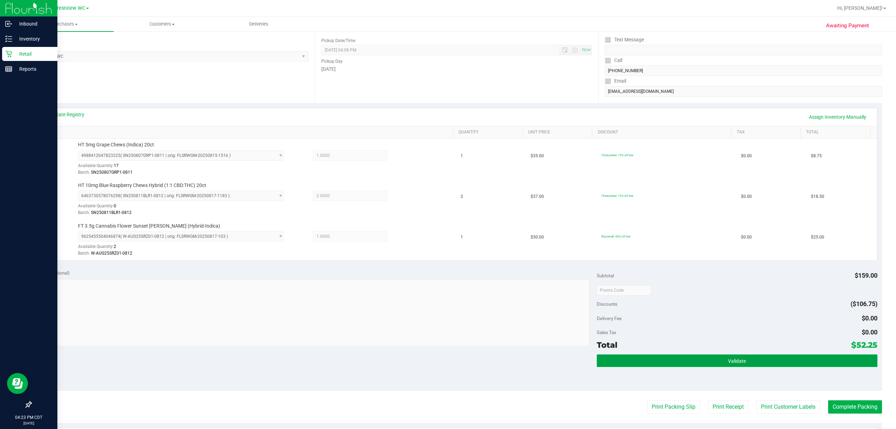
click at [447, 367] on button "Validate" at bounding box center [737, 360] width 281 height 13
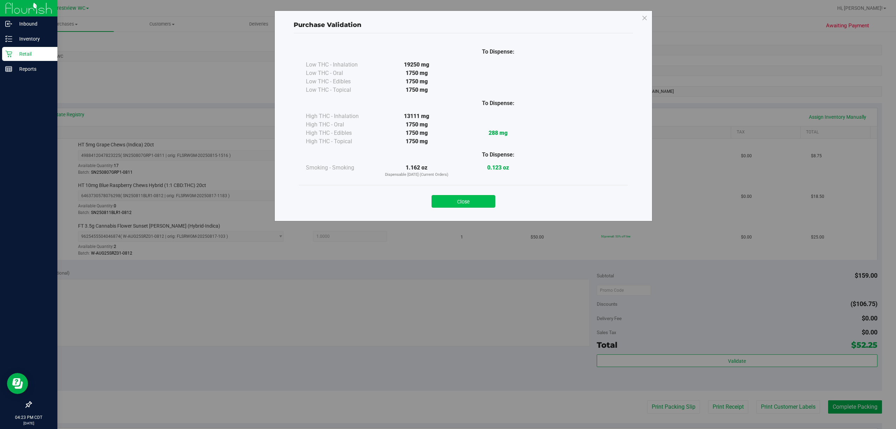
click at [447, 199] on button "Close" at bounding box center [464, 201] width 64 height 13
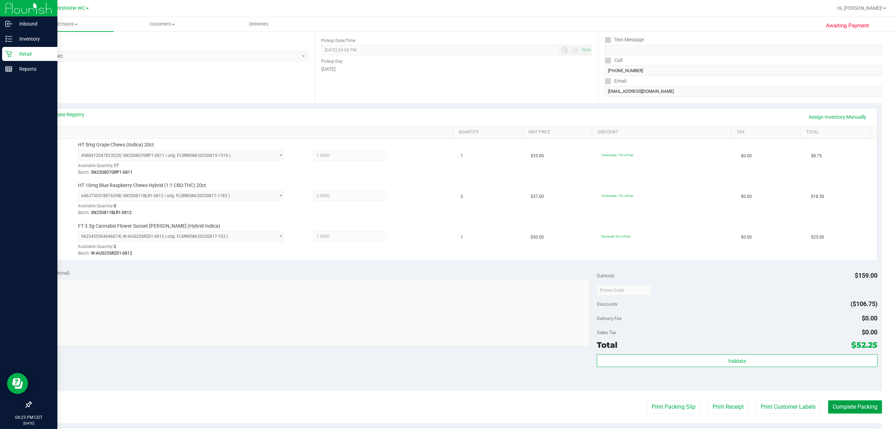
click at [447, 412] on button "Complete Packing" at bounding box center [855, 406] width 54 height 13
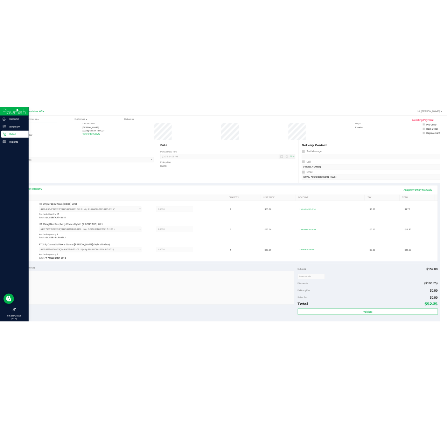
scroll to position [0, 0]
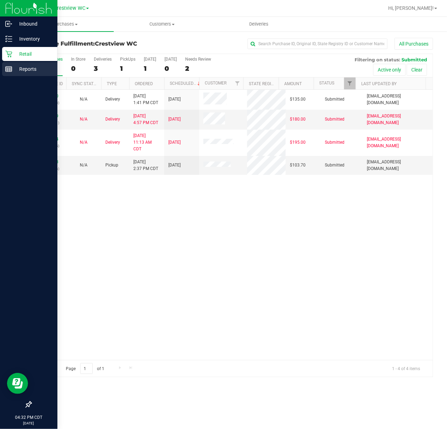
click at [10, 73] on div "Reports" at bounding box center [29, 69] width 55 height 14
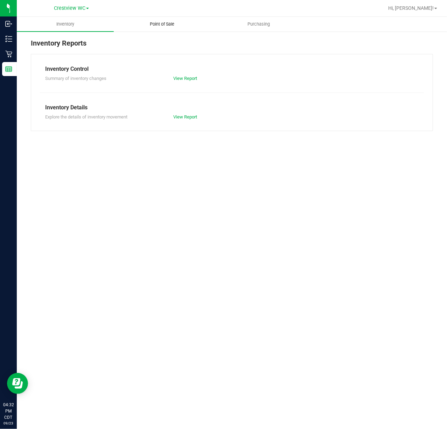
click at [171, 23] on span "Point of Sale" at bounding box center [161, 24] width 43 height 6
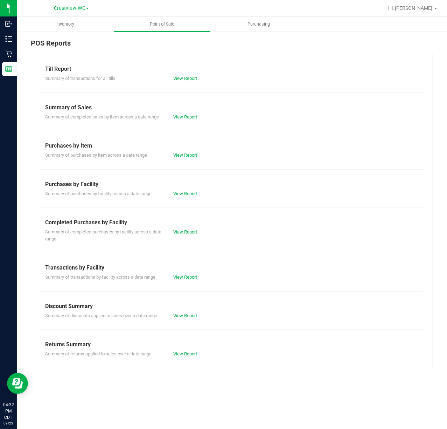
click at [190, 230] on link "View Report" at bounding box center [185, 231] width 24 height 5
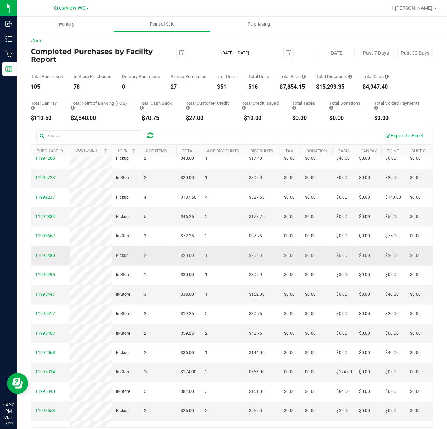
scroll to position [187, 0]
